Goal: Communication & Community: Answer question/provide support

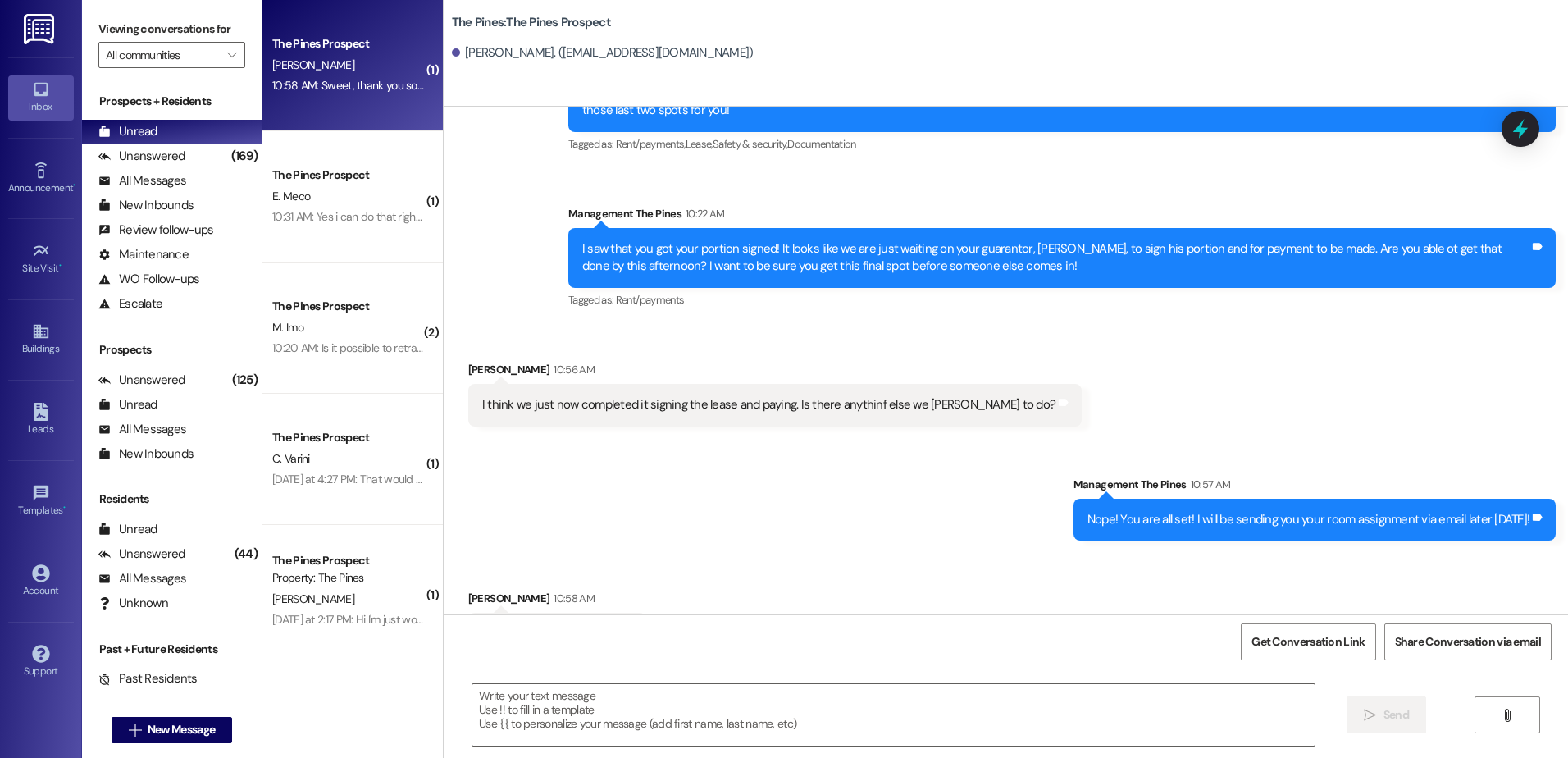
scroll to position [684, 0]
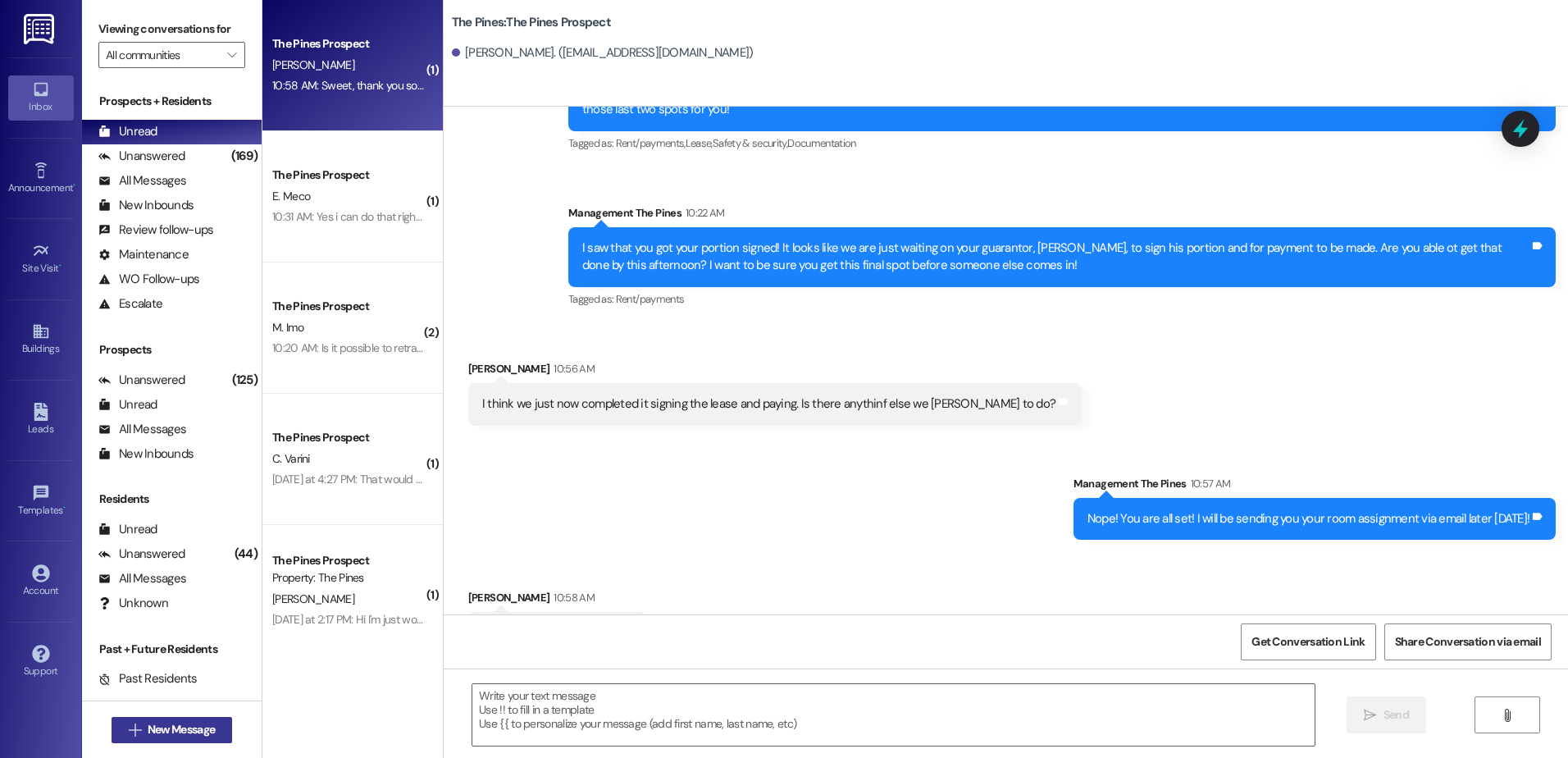
click at [162, 721] on span "New Message" at bounding box center [181, 728] width 67 height 17
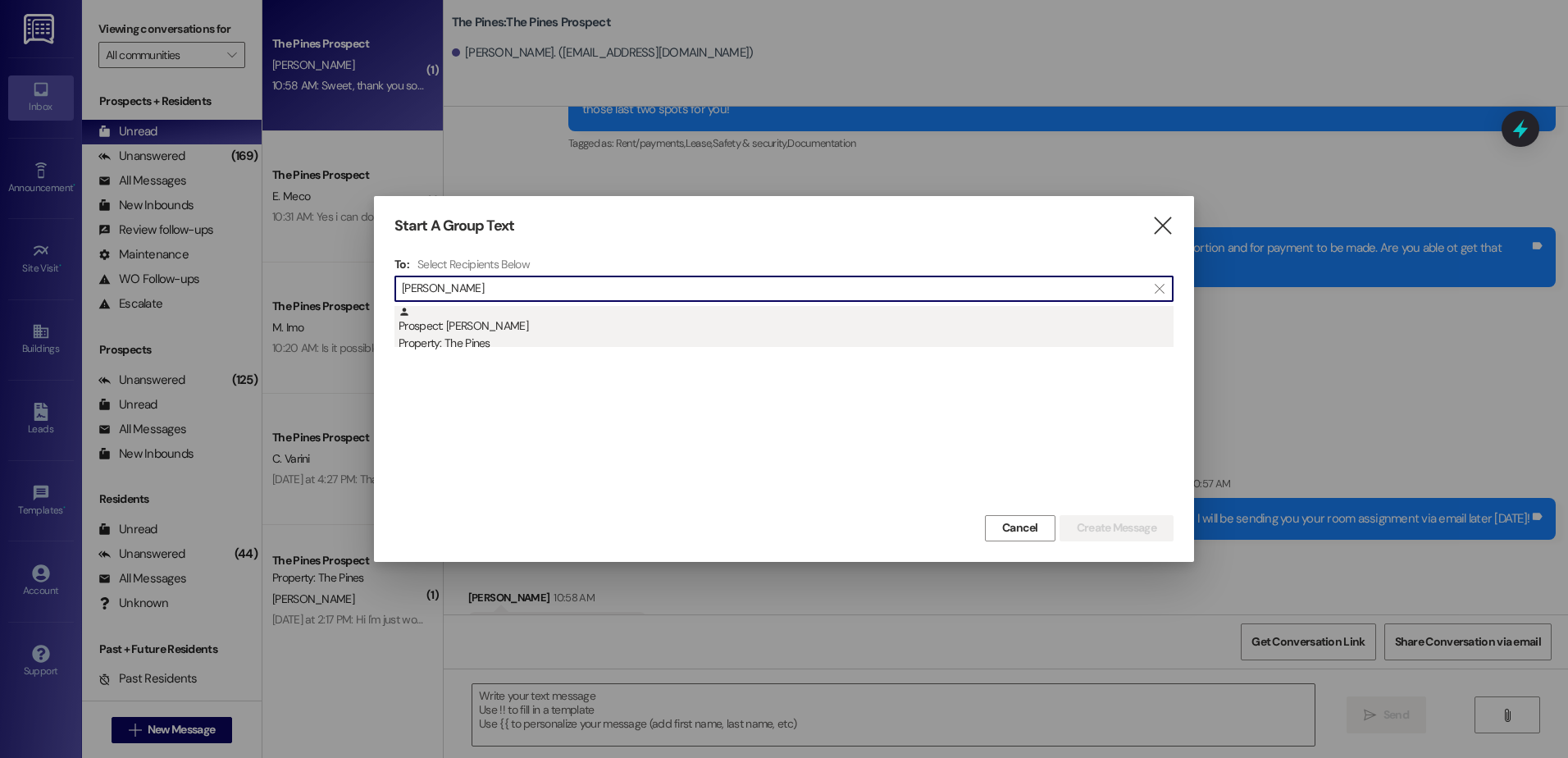
type input "[PERSON_NAME]"
click at [548, 313] on div "Prospect: [PERSON_NAME] Property: The Pines" at bounding box center [786, 329] width 775 height 47
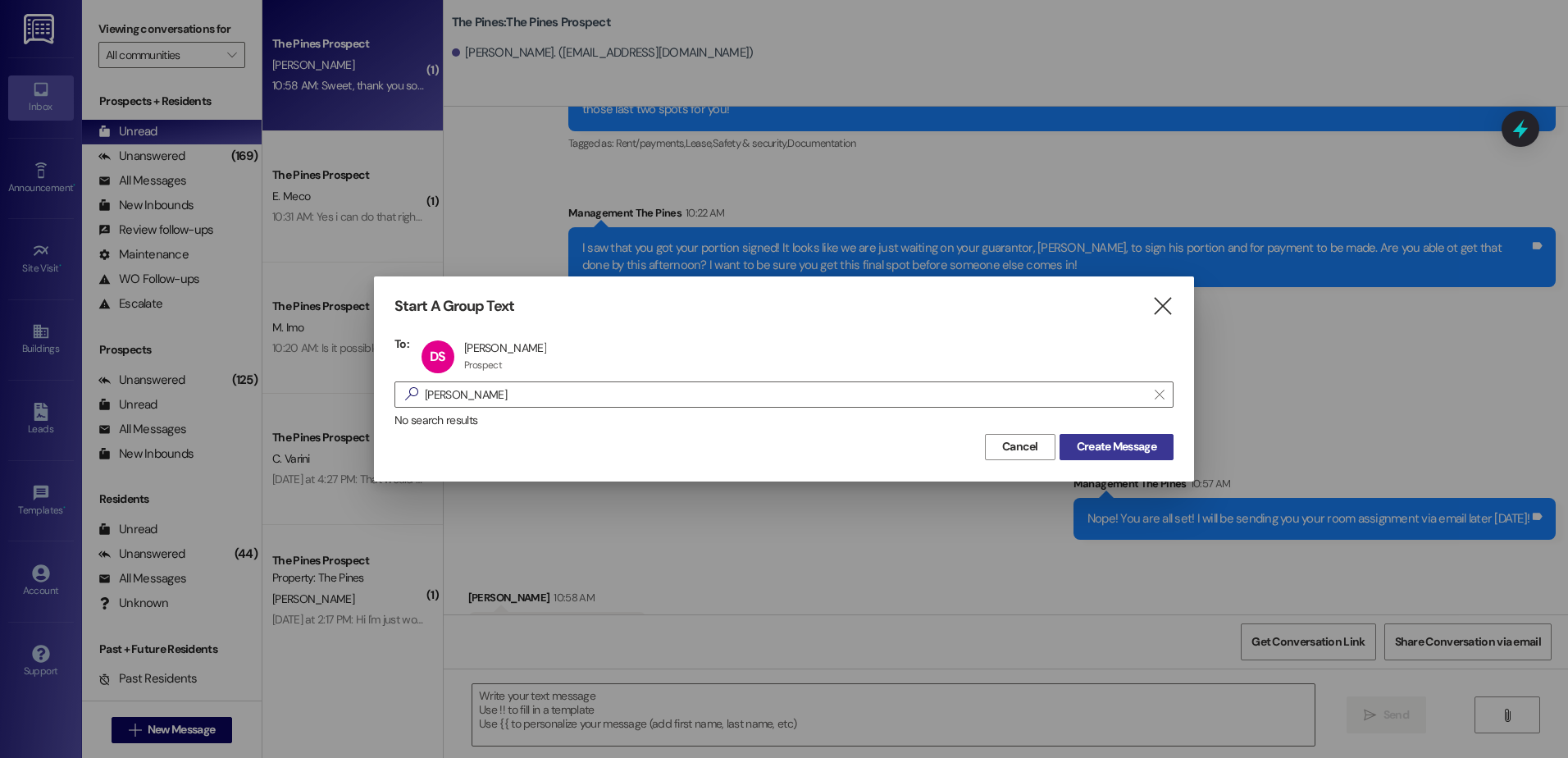
click at [1093, 446] on span "Create Message" at bounding box center [1116, 446] width 80 height 17
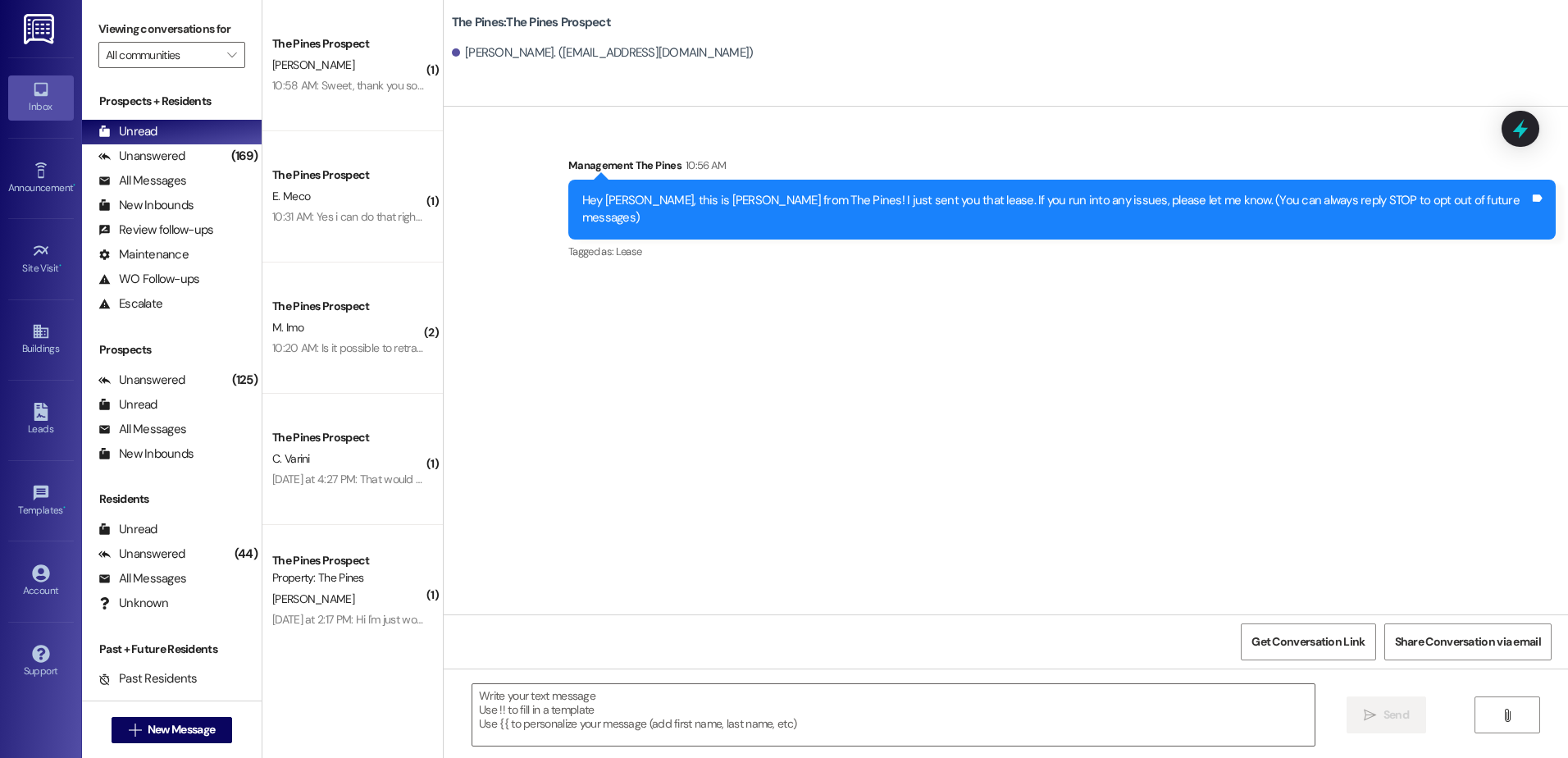
scroll to position [0, 0]
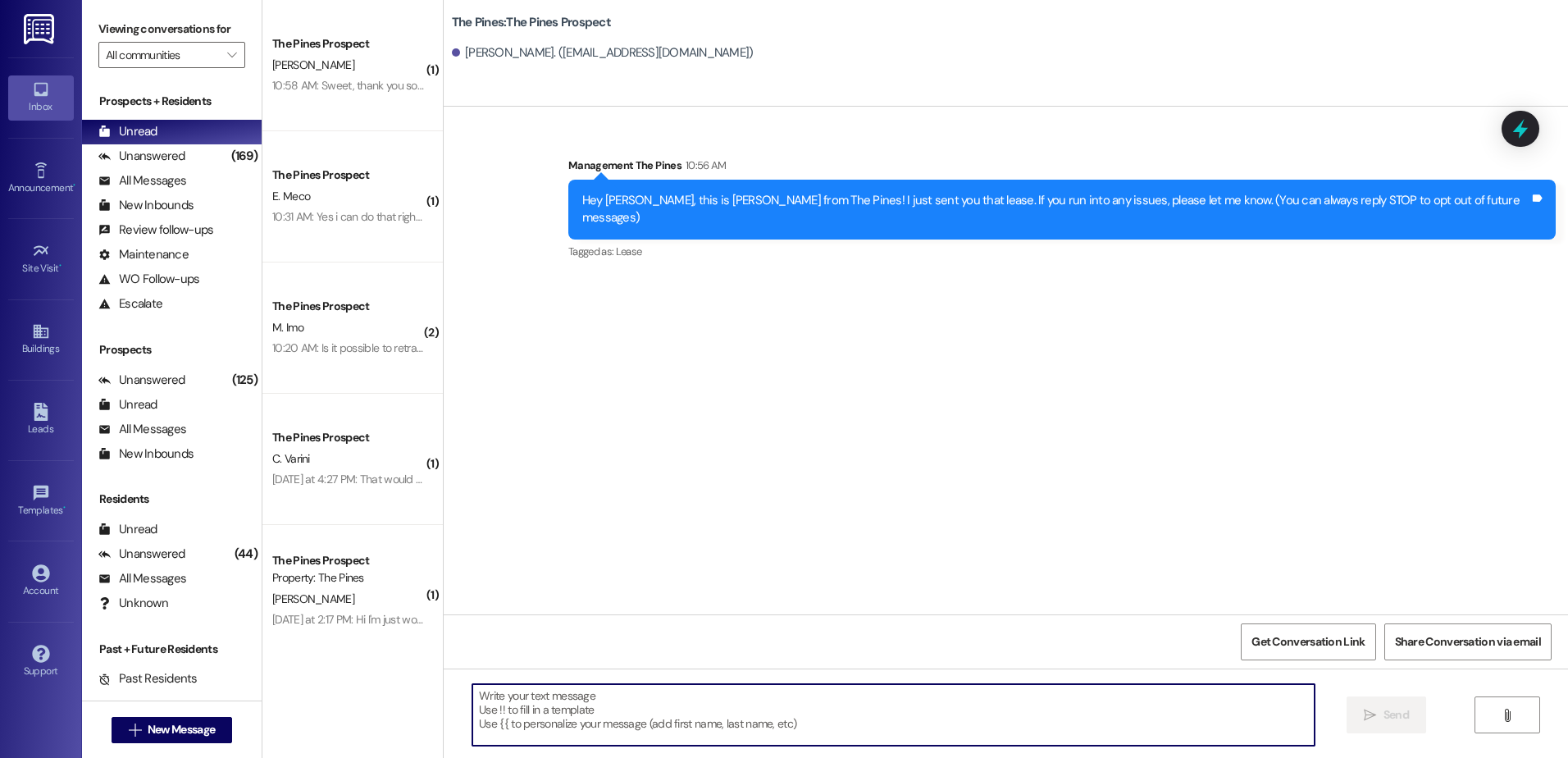
click at [700, 715] on textarea at bounding box center [893, 714] width 841 height 62
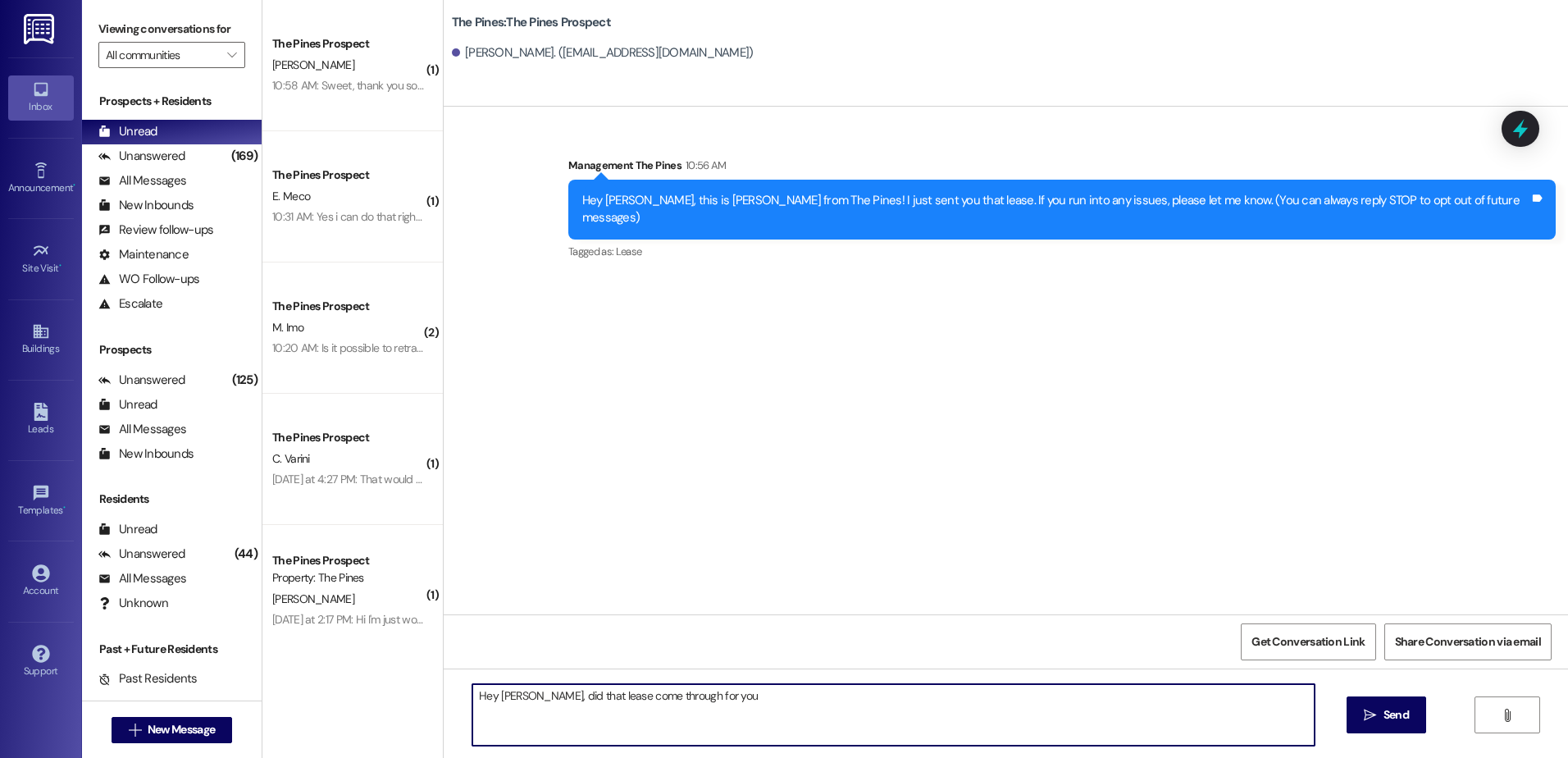
type textarea "Hey [PERSON_NAME], did that lease come through for you?"
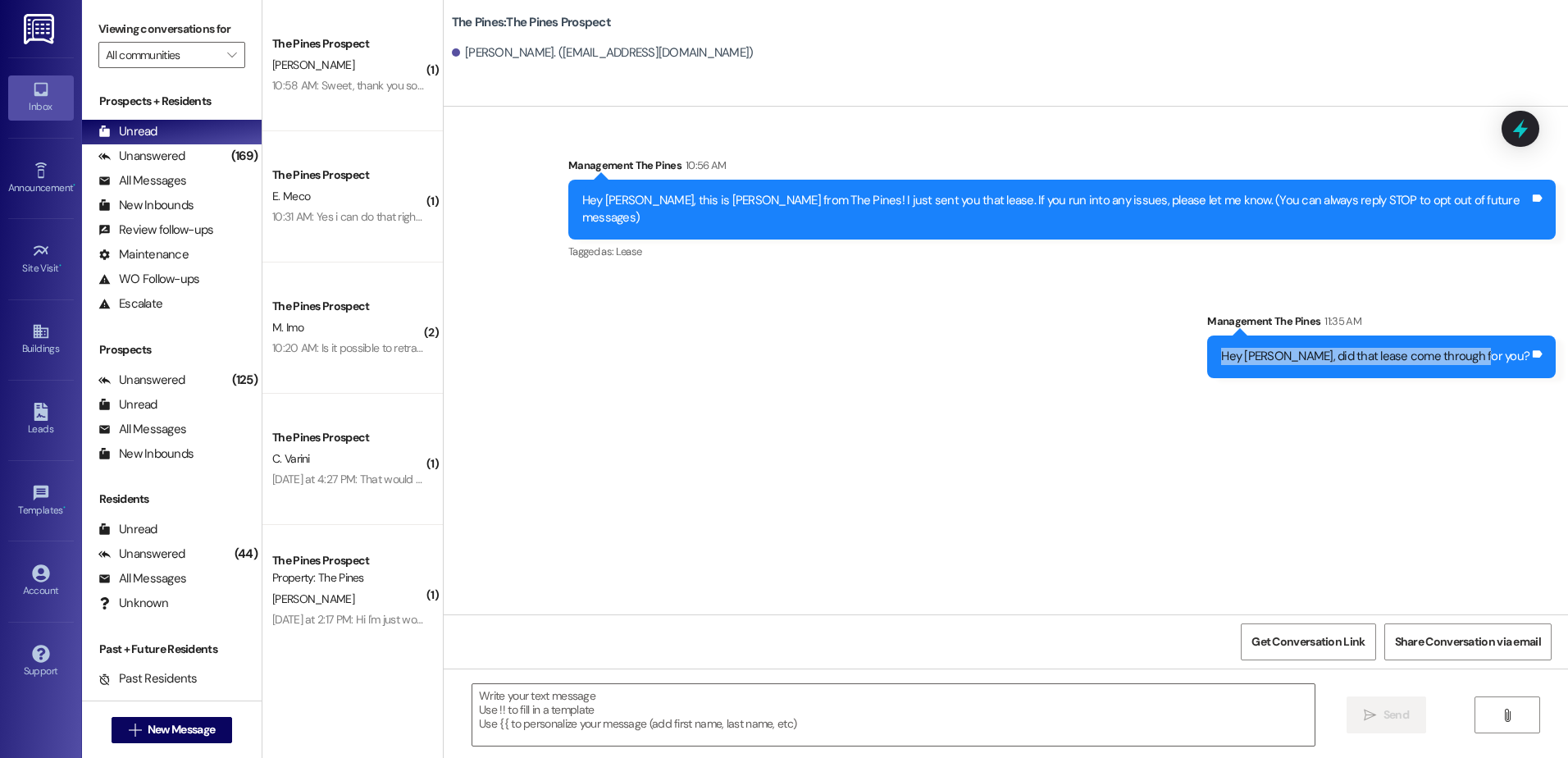
drag, startPoint x: 1283, startPoint y: 337, endPoint x: 1530, endPoint y: 336, distance: 247.0
click at [1530, 336] on div "Hey [PERSON_NAME], did that lease come through for you? Tags and notes" at bounding box center [1381, 356] width 348 height 42
